Goal: Information Seeking & Learning: Learn about a topic

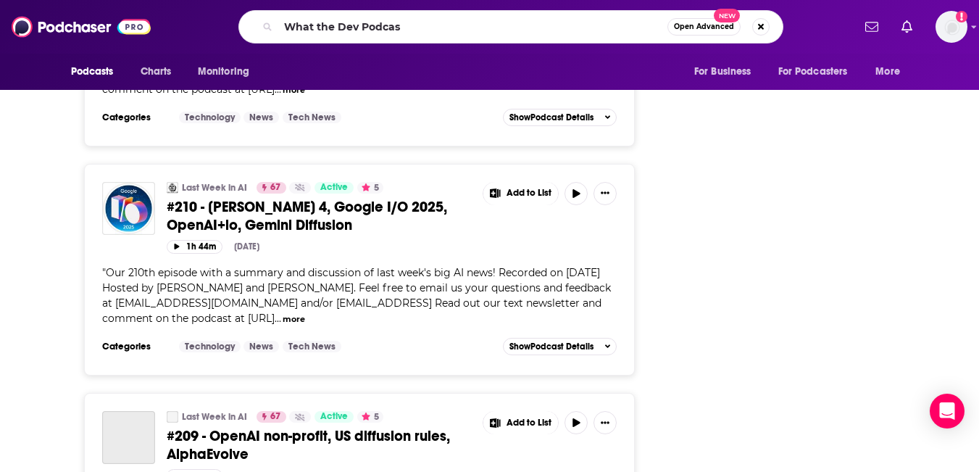
type input "What the Dev Podcast"
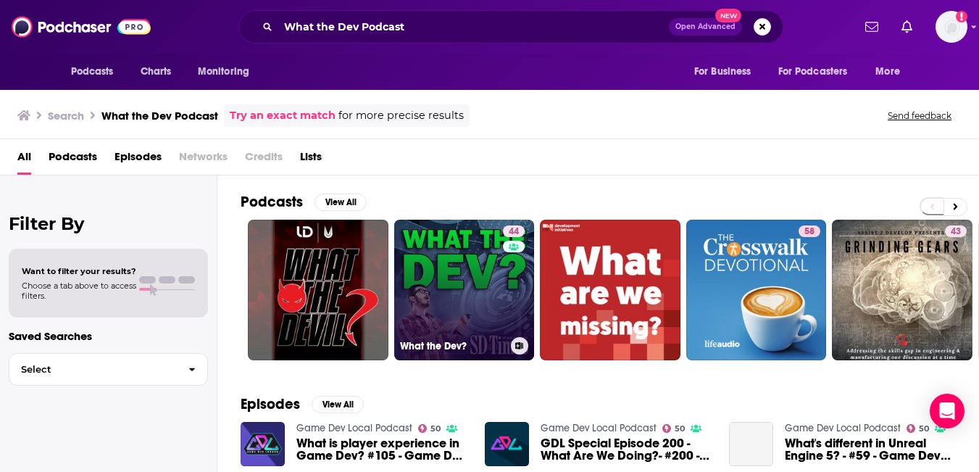
click at [532, 305] on link "44 What the Dev?" at bounding box center [464, 289] width 141 height 141
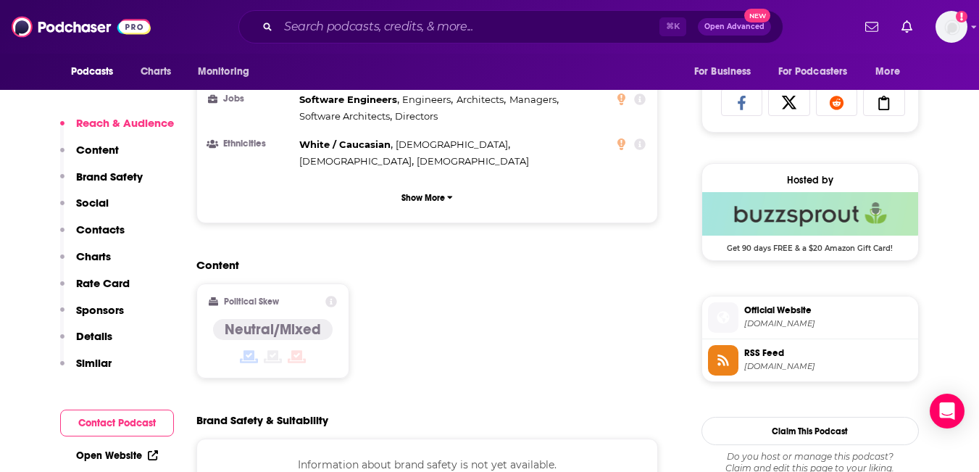
scroll to position [967, 0]
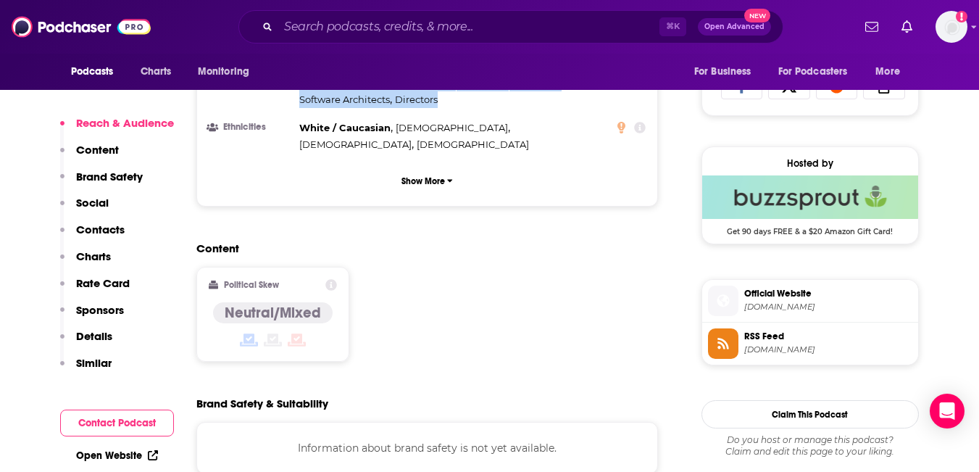
drag, startPoint x: 582, startPoint y: 293, endPoint x: 344, endPoint y: 269, distance: 238.9
click at [344, 108] on div "Software Engineers , Engineers , Architects , Managers , Software Architects , …" at bounding box center [453, 91] width 309 height 33
copy div "Software Engineers , Engineers , Architects , Managers , Software Architects , …"
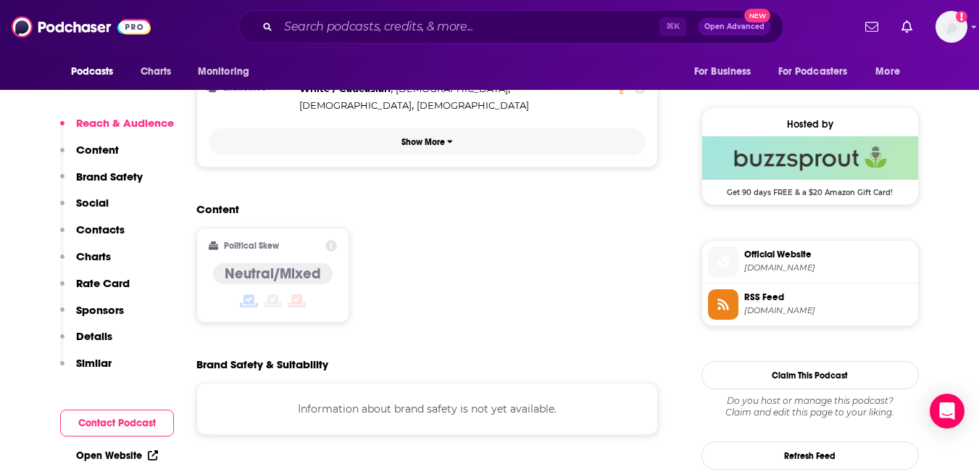
click at [439, 147] on p "Show More" at bounding box center [422, 142] width 43 height 10
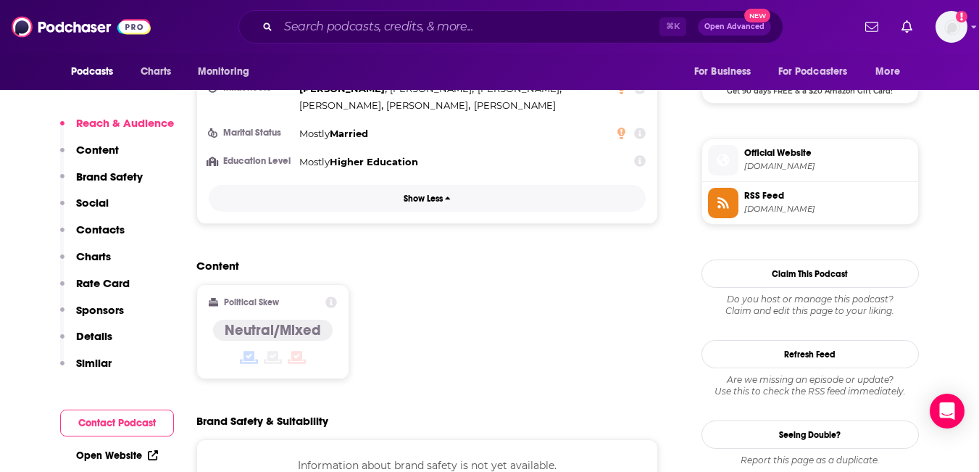
scroll to position [1117, 0]
